Goal: Find specific page/section: Find specific page/section

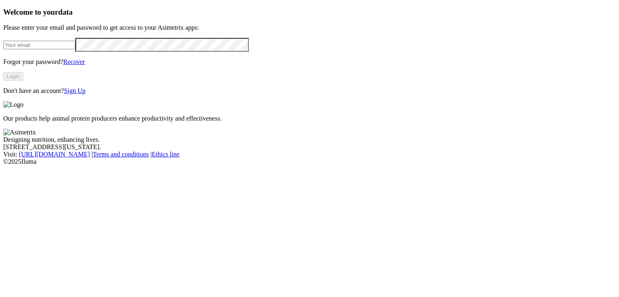
type input "[EMAIL_ADDRESS][DOMAIN_NAME]"
click at [23, 81] on button "Login" at bounding box center [13, 76] width 20 height 9
